Goal: Task Accomplishment & Management: Use online tool/utility

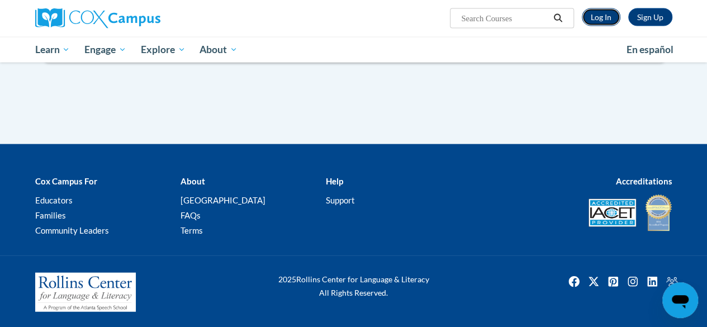
click at [595, 18] on link "Log In" at bounding box center [601, 17] width 39 height 18
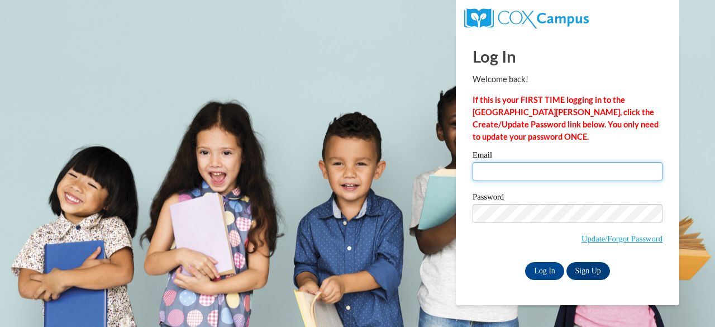
click at [486, 176] on input "Email" at bounding box center [568, 171] width 190 height 19
type input "mallery.cardarelli@nwoesc.org"
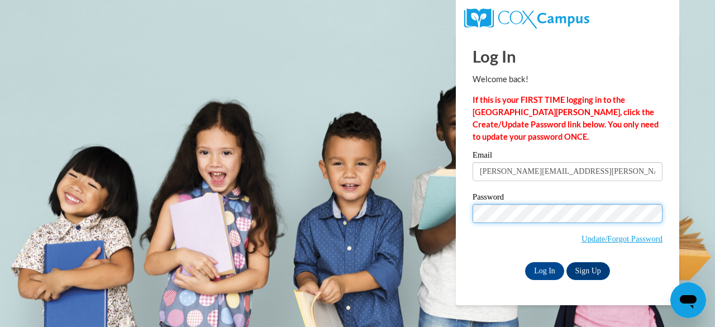
click at [525, 262] on input "Log In" at bounding box center [544, 271] width 39 height 18
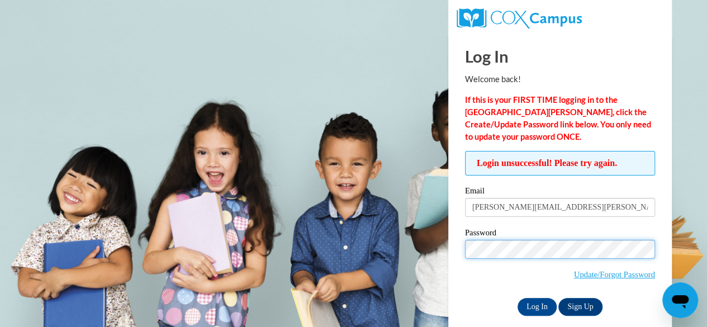
click at [518, 298] on input "Log In" at bounding box center [537, 307] width 39 height 18
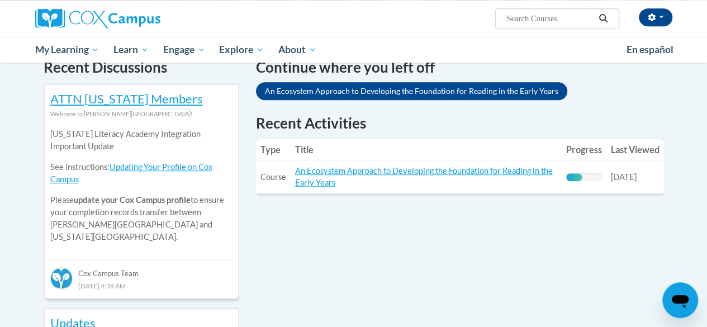
scroll to position [353, 0]
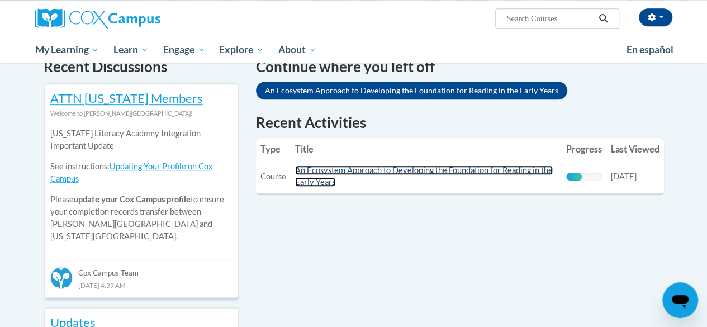
click at [444, 173] on link "An Ecosystem Approach to Developing the Foundation for Reading in the Early Yea…" at bounding box center [424, 175] width 258 height 21
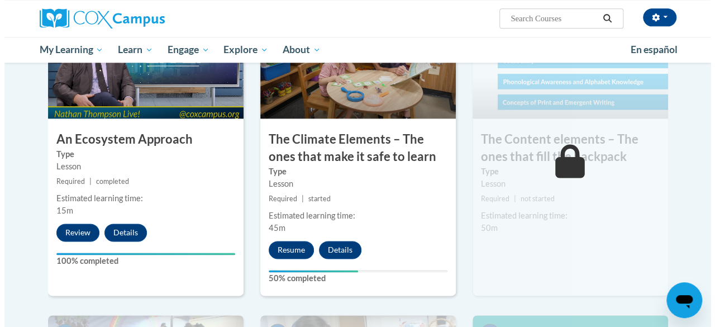
scroll to position [687, 0]
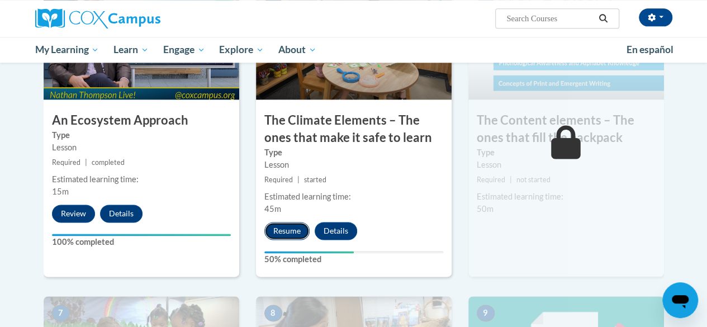
click at [295, 225] on button "Resume" at bounding box center [286, 231] width 45 height 18
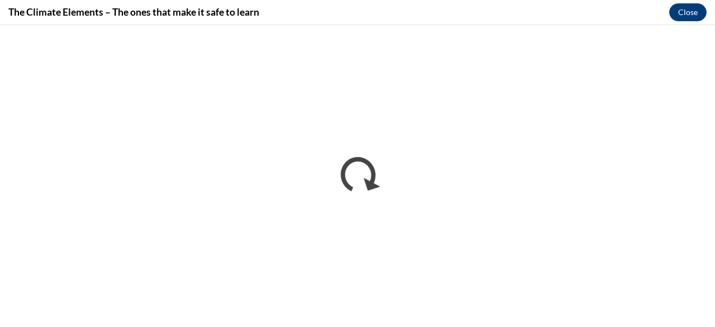
scroll to position [0, 0]
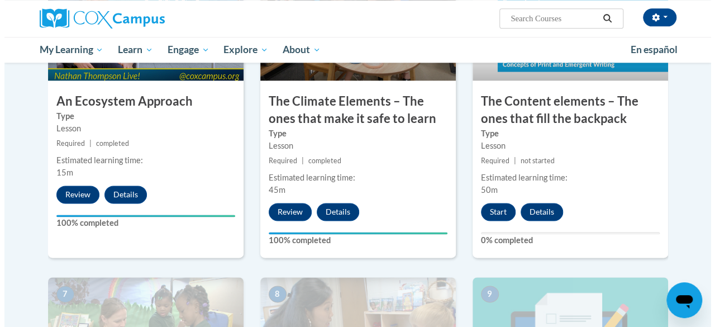
scroll to position [707, 0]
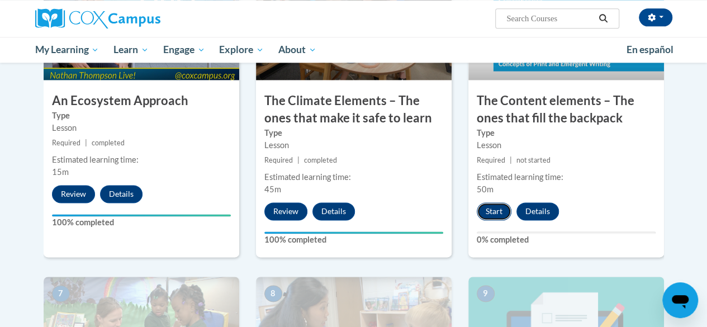
click at [493, 212] on button "Start" at bounding box center [494, 211] width 35 height 18
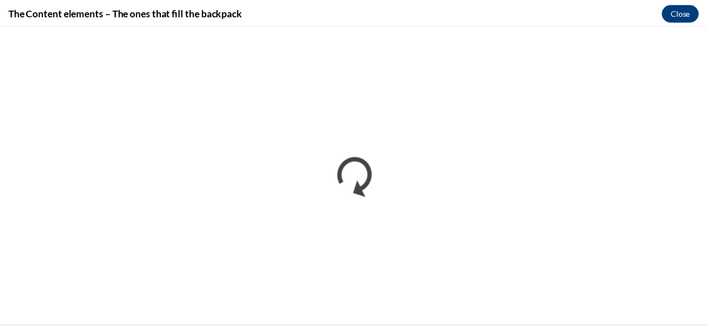
scroll to position [0, 0]
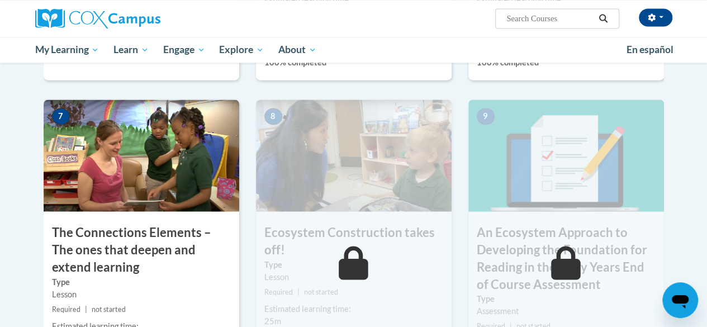
scroll to position [886, 0]
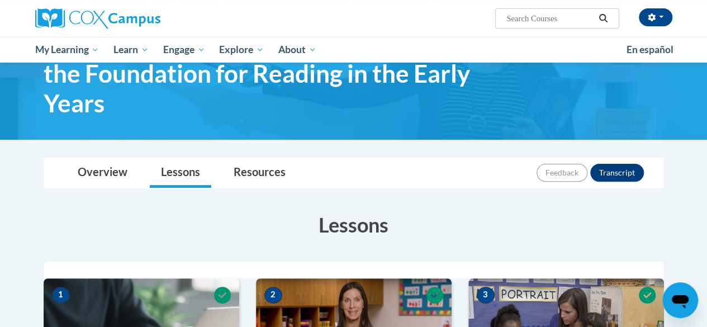
scroll to position [85, 0]
